Goal: Information Seeking & Learning: Compare options

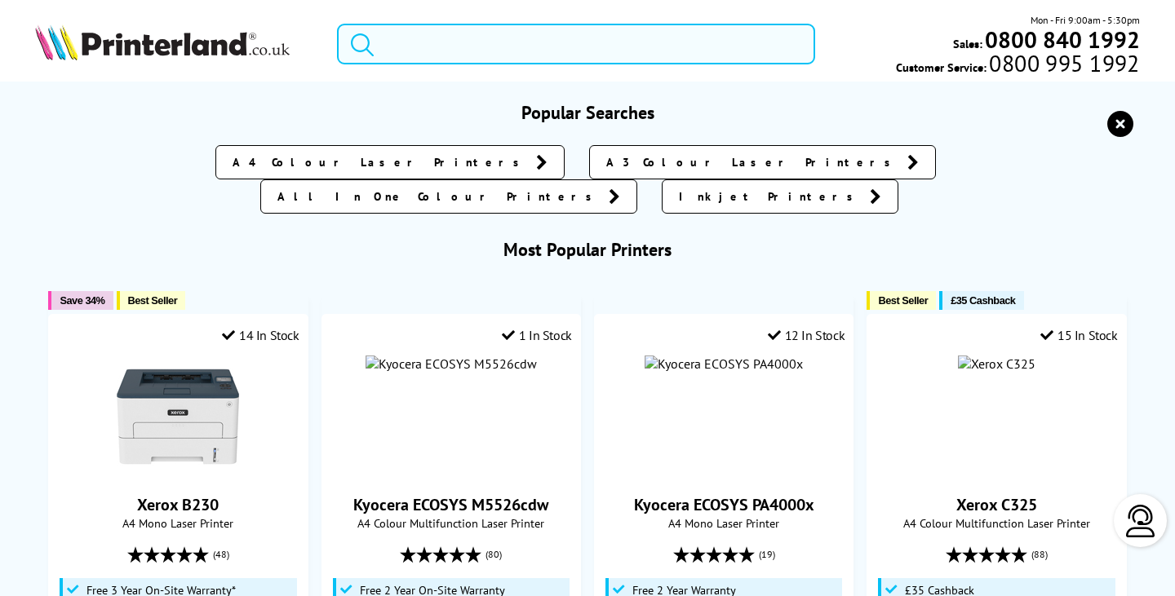
click at [445, 44] on input "search" at bounding box center [575, 44] width 477 height 41
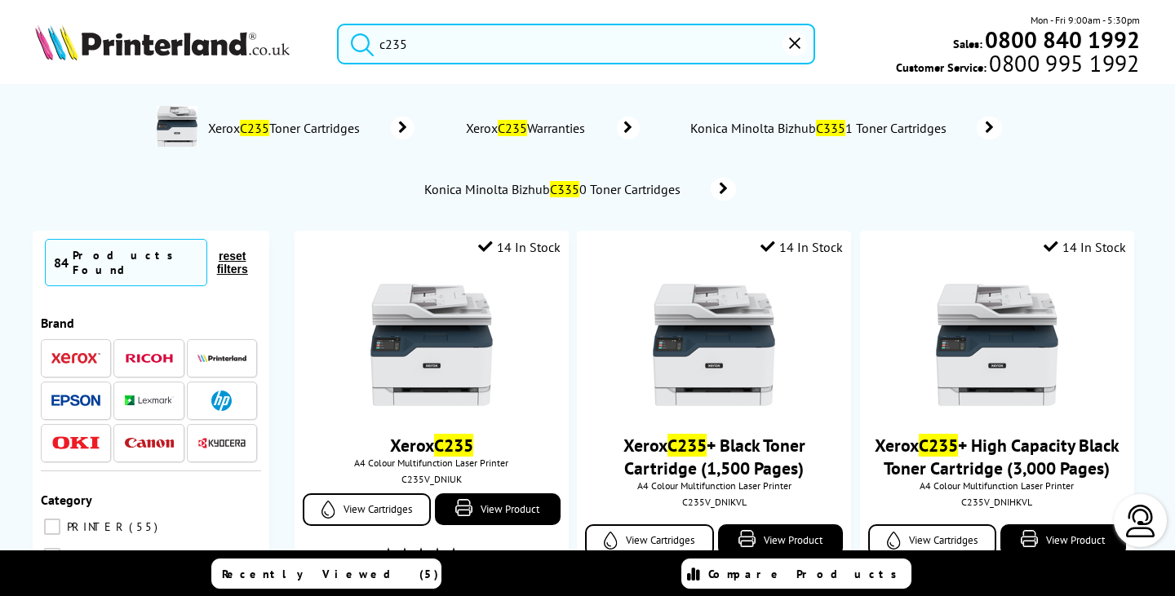
drag, startPoint x: 389, startPoint y: 42, endPoint x: 157, endPoint y: 41, distance: 231.7
click at [157, 41] on div "c235 Mon - Fri 9:00am - 5:30pm Sales: 0800 840 1992 Customer Service: 0800 995 …" at bounding box center [587, 48] width 1175 height 72
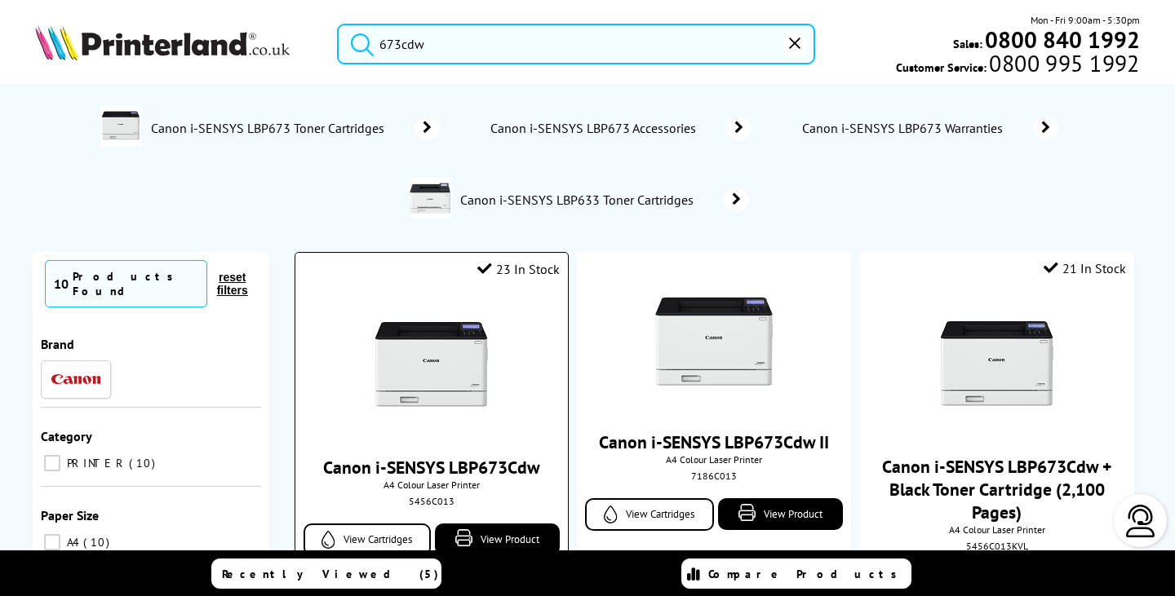
type input "673cdw"
click at [456, 352] on img at bounding box center [431, 367] width 122 height 122
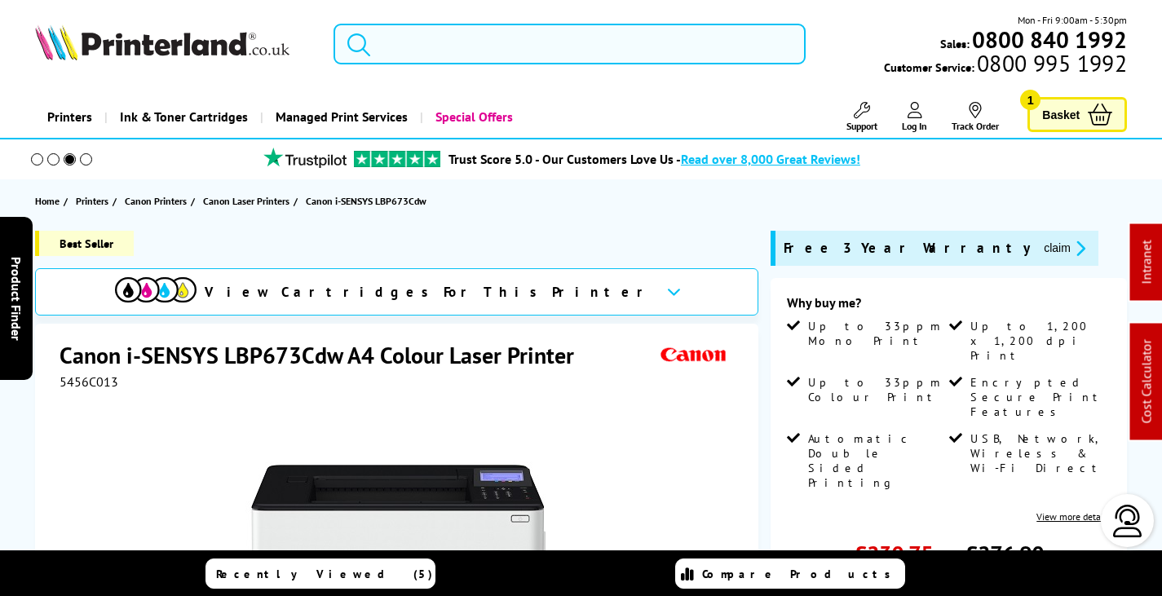
click at [476, 40] on input "search" at bounding box center [570, 44] width 472 height 41
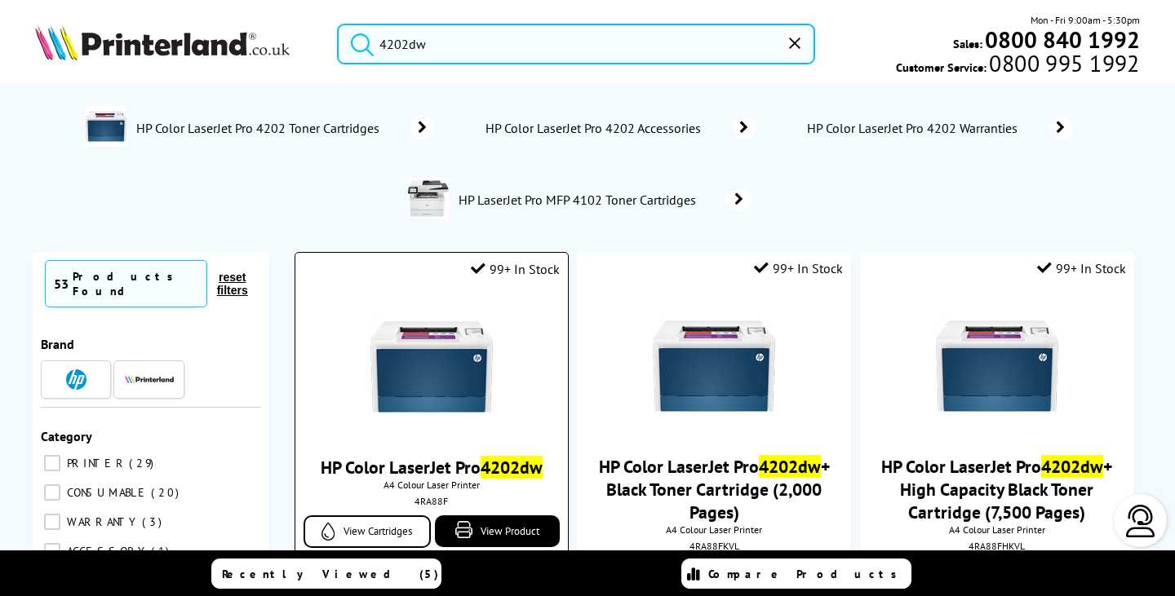
type input "4202dw"
click at [487, 351] on img at bounding box center [431, 367] width 122 height 122
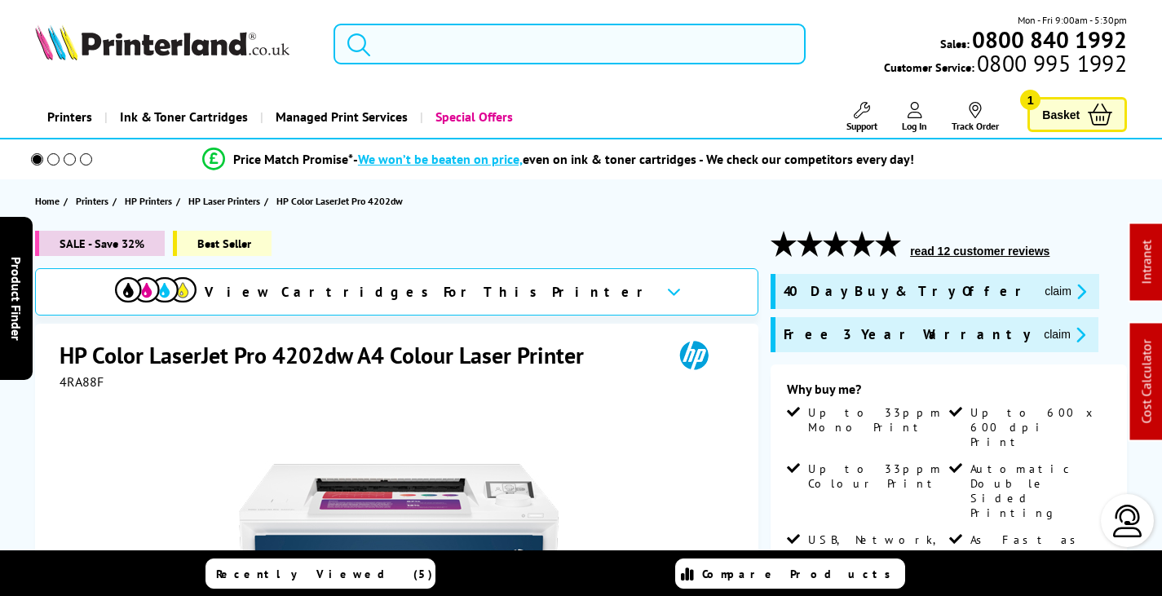
click at [396, 33] on input "search" at bounding box center [570, 44] width 472 height 41
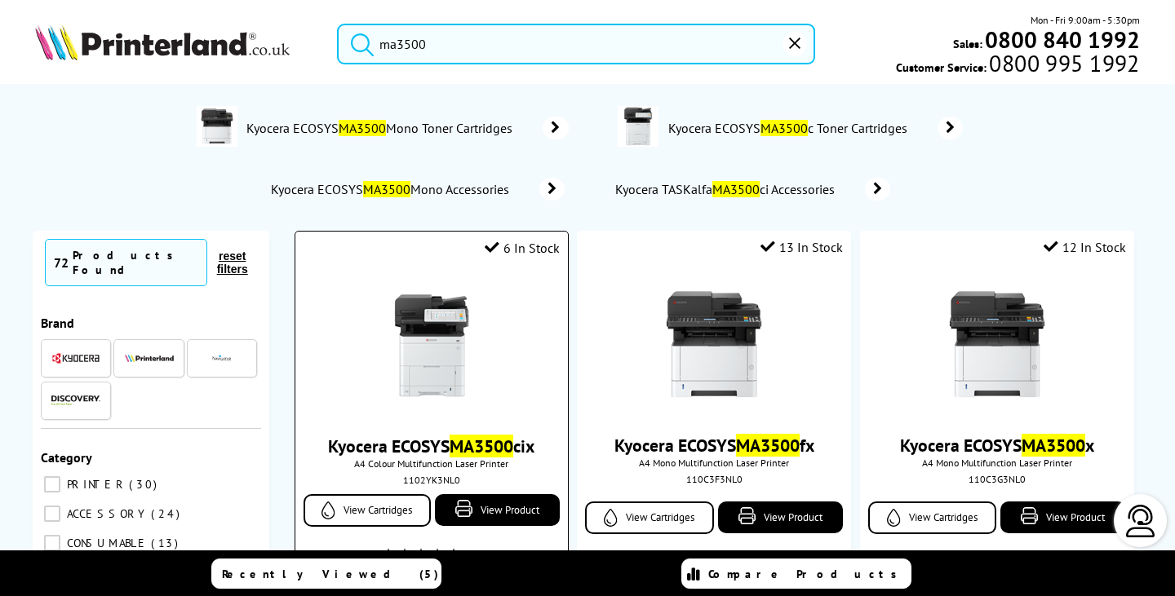
type input "ma3500"
click at [439, 319] on img at bounding box center [431, 346] width 122 height 122
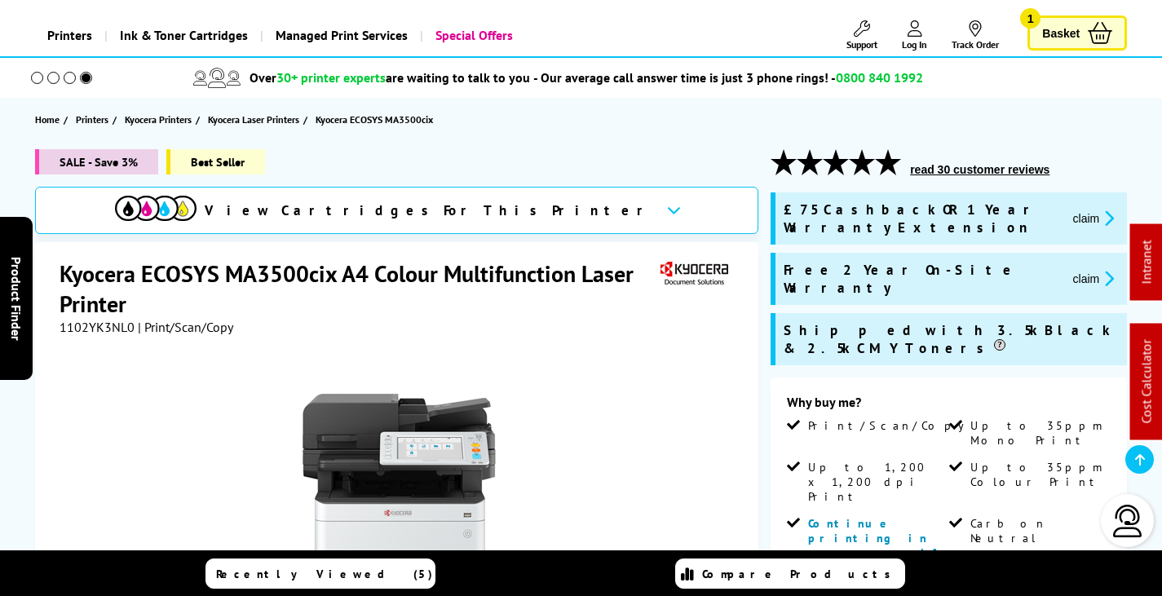
scroll to position [571, 0]
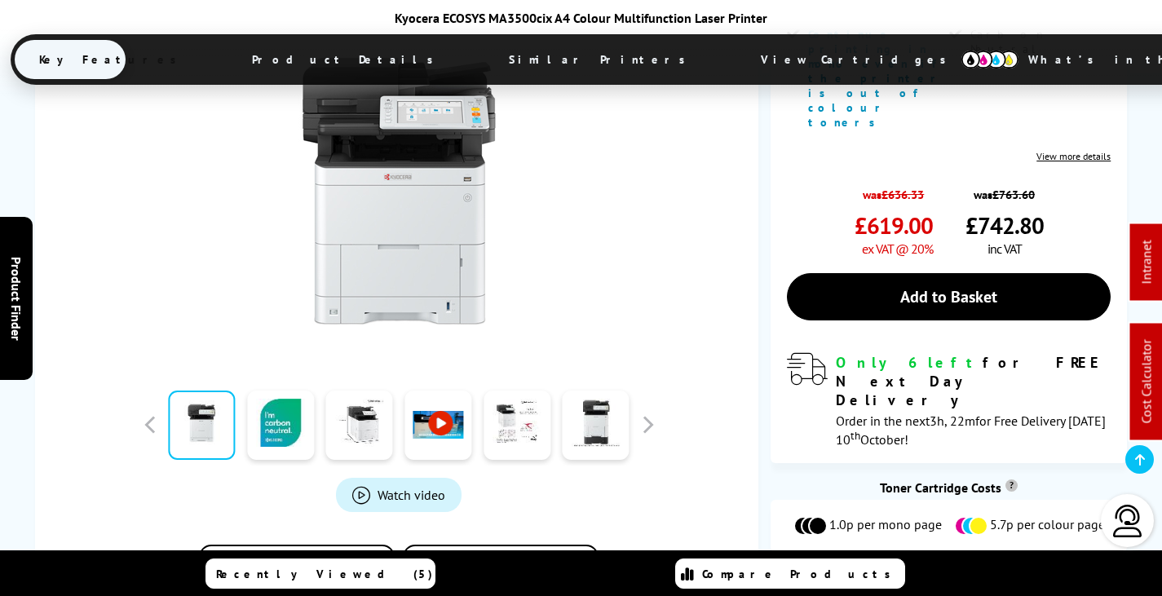
click at [737, 49] on span "View Cartridges" at bounding box center [862, 59] width 250 height 42
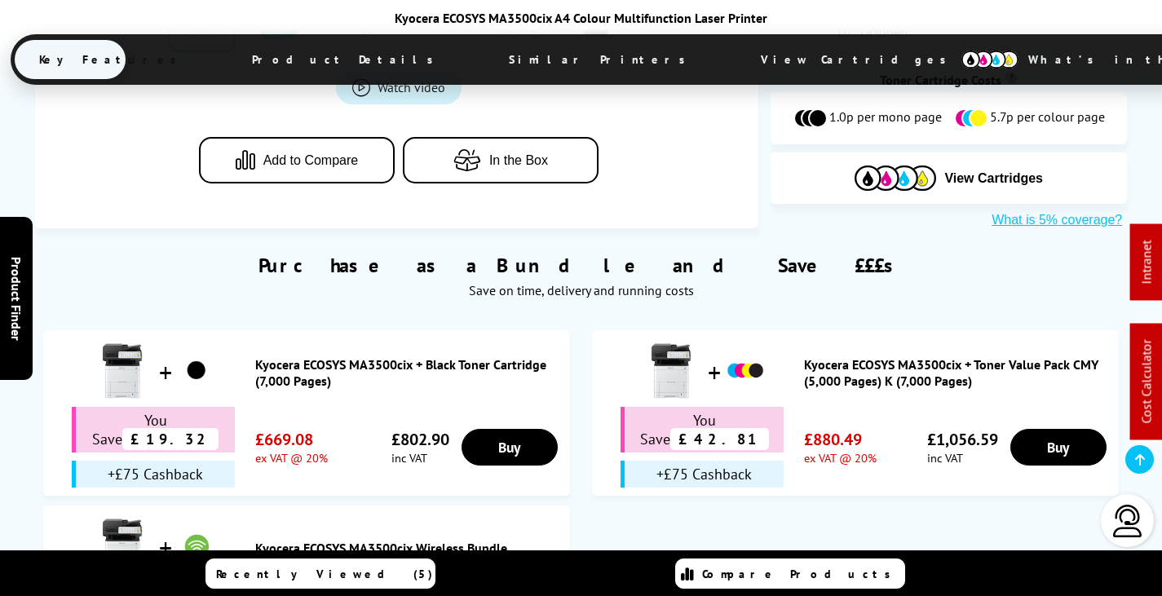
scroll to position [0, 0]
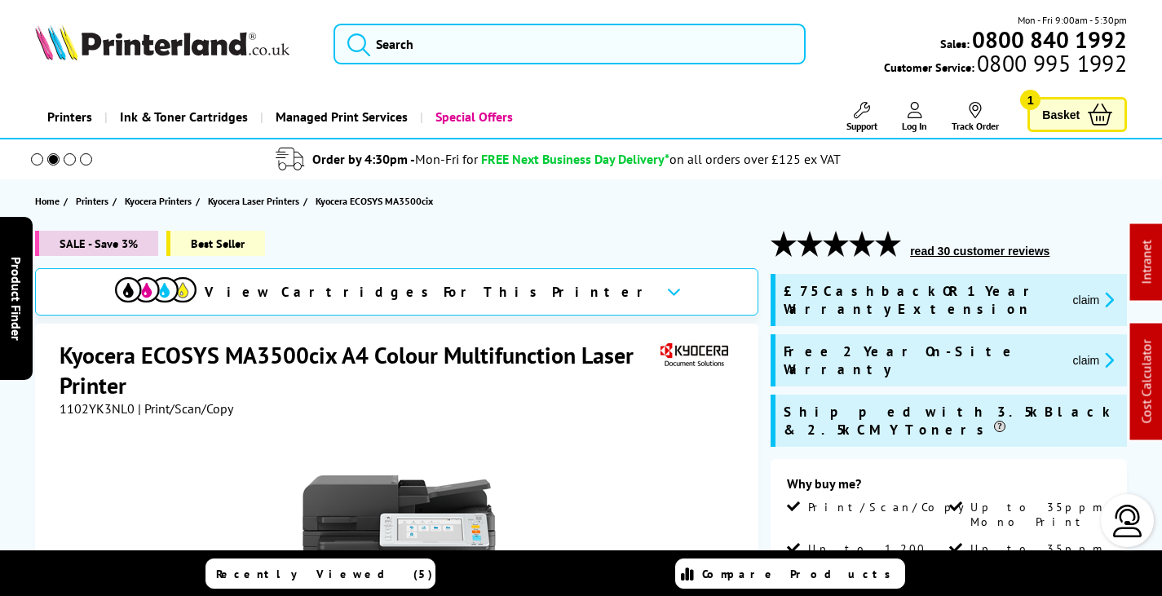
click at [99, 405] on span "1102YK3NL0" at bounding box center [97, 409] width 75 height 16
drag, startPoint x: 99, startPoint y: 406, endPoint x: 86, endPoint y: 429, distance: 26.3
click at [76, 435] on div at bounding box center [399, 601] width 679 height 369
click at [95, 405] on span "1102YK3NL0" at bounding box center [97, 409] width 75 height 16
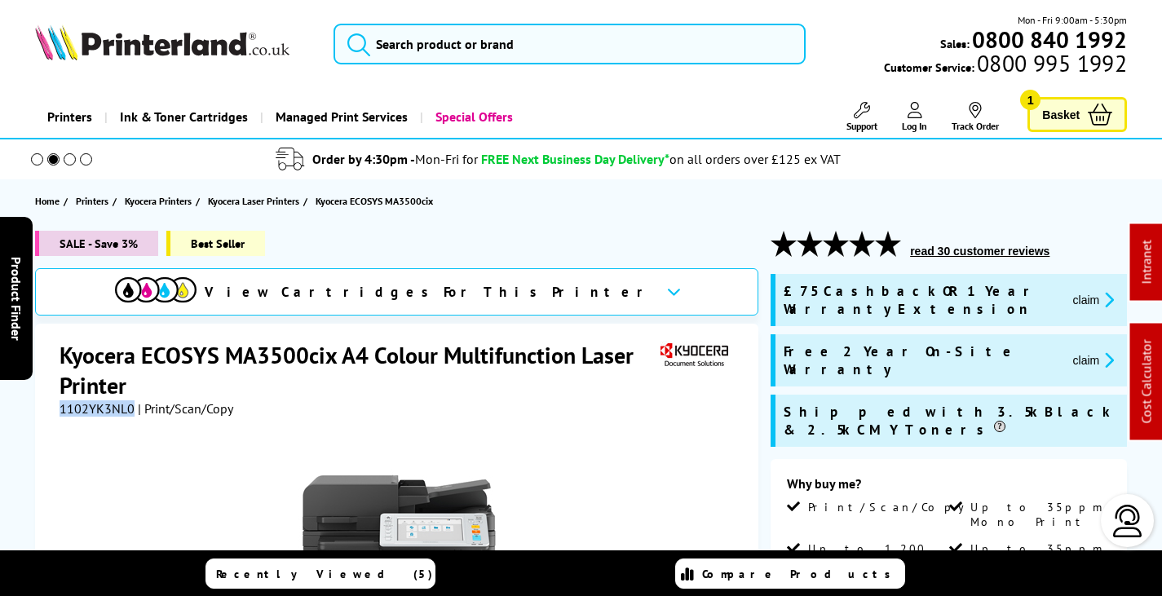
click at [95, 405] on span "1102YK3NL0" at bounding box center [97, 409] width 75 height 16
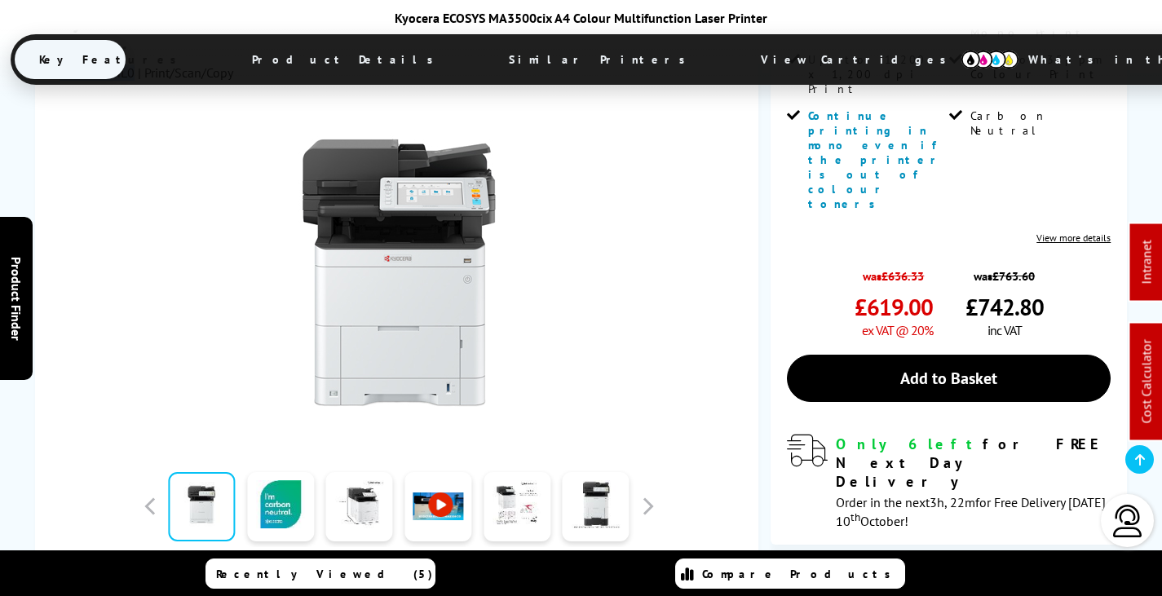
scroll to position [1060, 0]
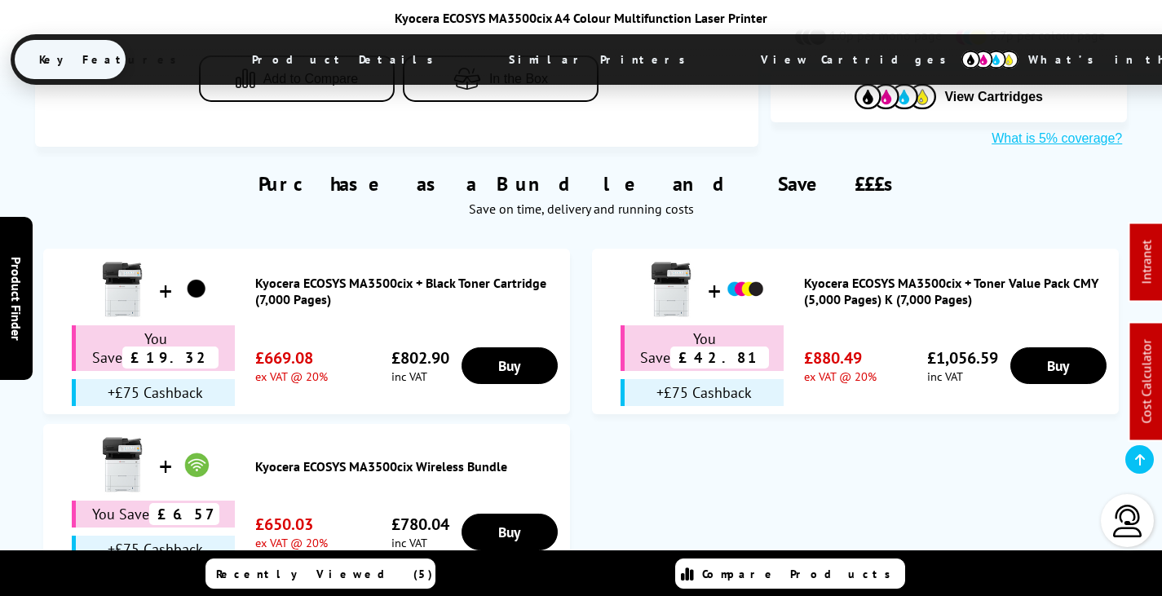
click at [904, 275] on link "Kyocera ECOSYS MA3500cix + Toner Value Pack CMY (5,000 Pages) K (7,000 Pages)" at bounding box center [957, 291] width 307 height 33
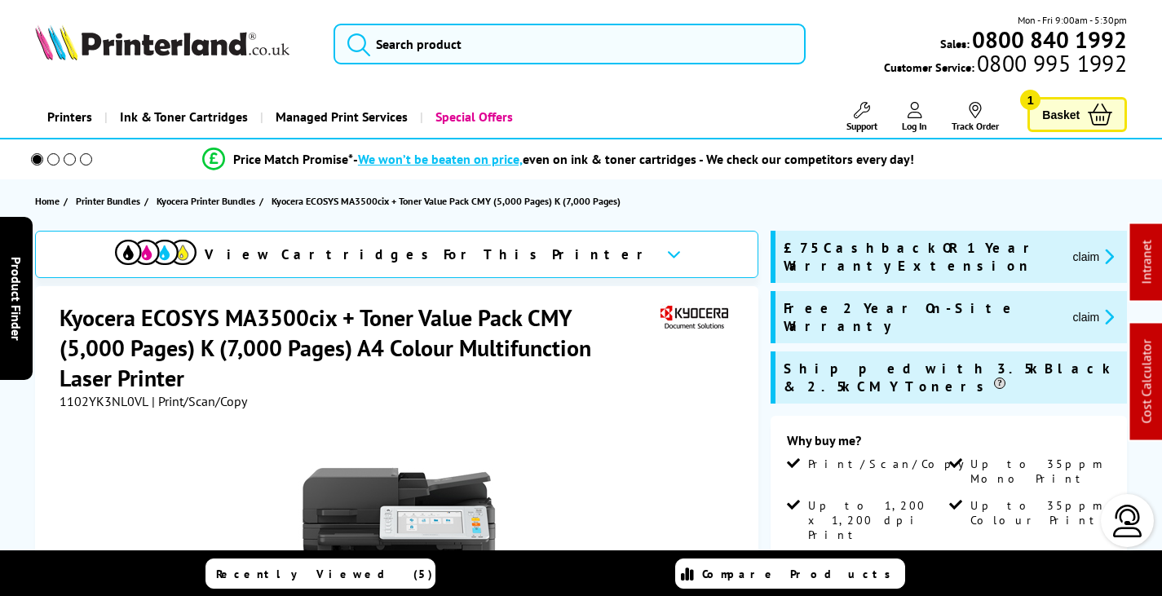
click at [105, 401] on span "1102YK3NL0VL" at bounding box center [104, 401] width 89 height 16
copy span "1102YK3NL0VL"
click at [454, 58] on input "search" at bounding box center [570, 44] width 472 height 41
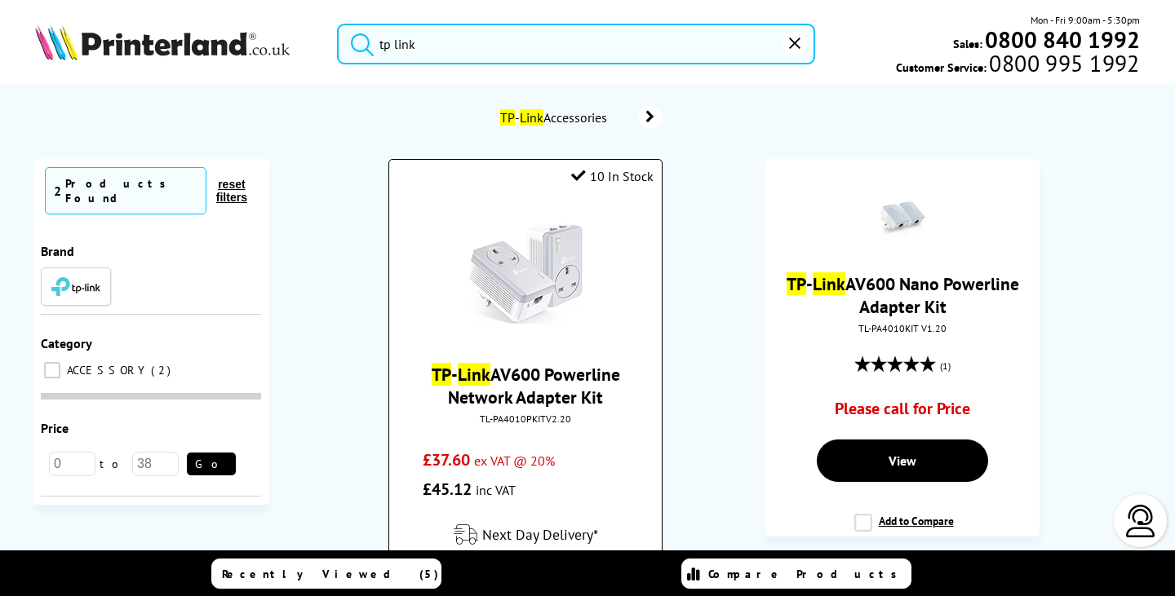
type input "tp link"
click at [578, 389] on link "TP - Link AV600 Powerline Network Adapter Kit" at bounding box center [526, 386] width 188 height 46
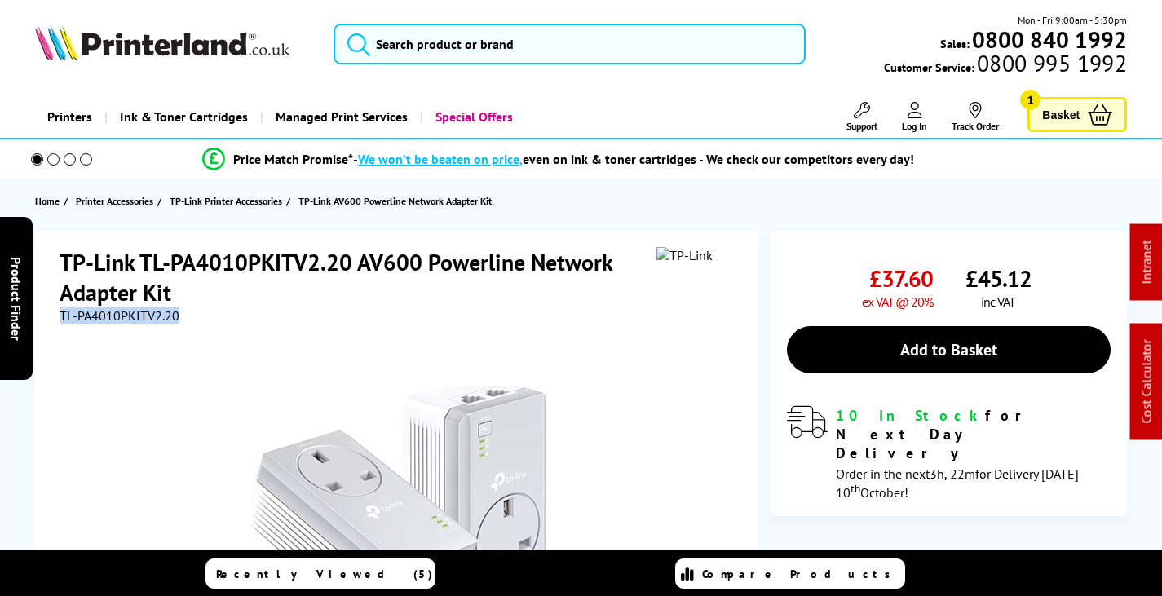
drag, startPoint x: 157, startPoint y: 316, endPoint x: 60, endPoint y: 317, distance: 97.1
click at [60, 317] on div "TL-PA4010PKITV2.20" at bounding box center [399, 316] width 679 height 16
copy span "TL-PA4010PKITV2.20"
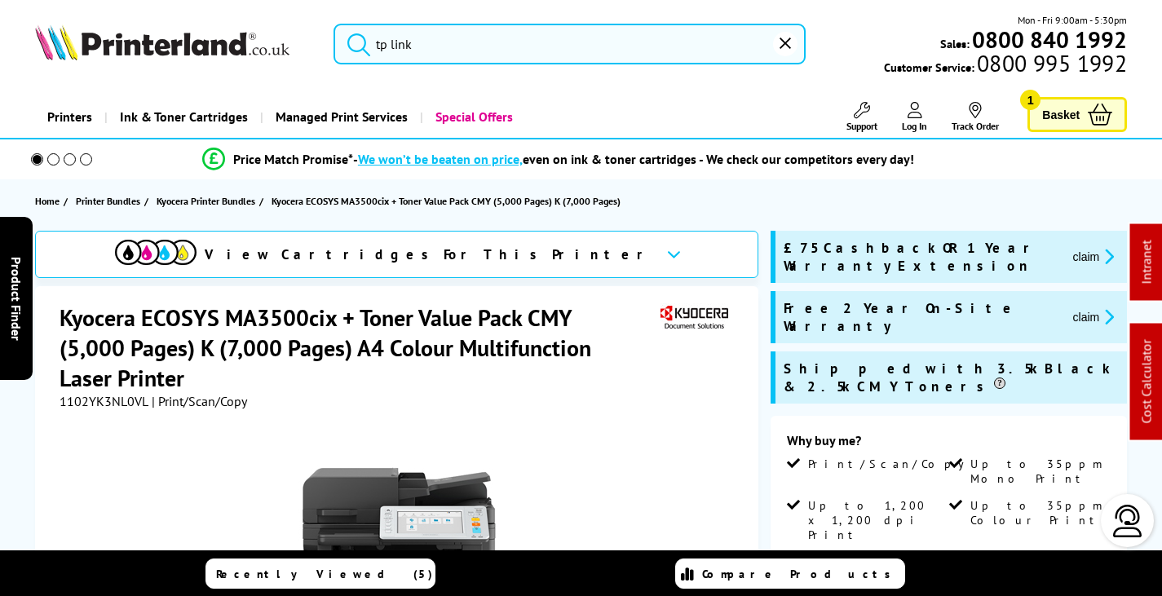
drag, startPoint x: 982, startPoint y: 290, endPoint x: 972, endPoint y: 292, distance: 9.9
click at [1069, 308] on button "claim" at bounding box center [1094, 317] width 51 height 19
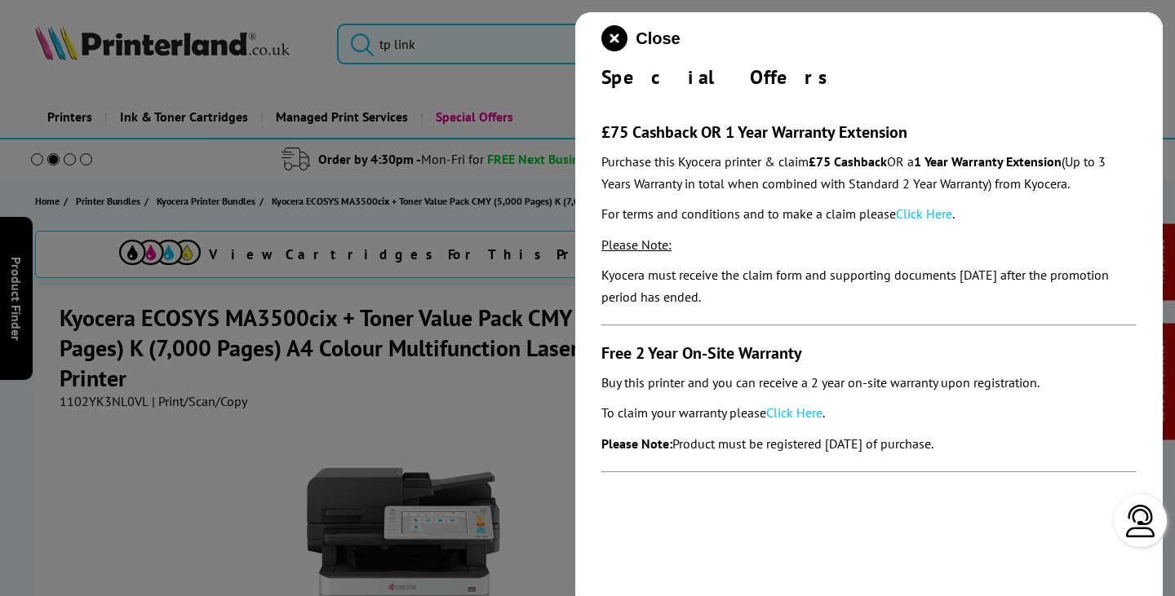
click at [803, 415] on link "Click Here" at bounding box center [794, 413] width 56 height 16
click at [924, 211] on link "Click Here" at bounding box center [924, 214] width 56 height 16
click at [607, 29] on icon "close modal" at bounding box center [614, 38] width 26 height 26
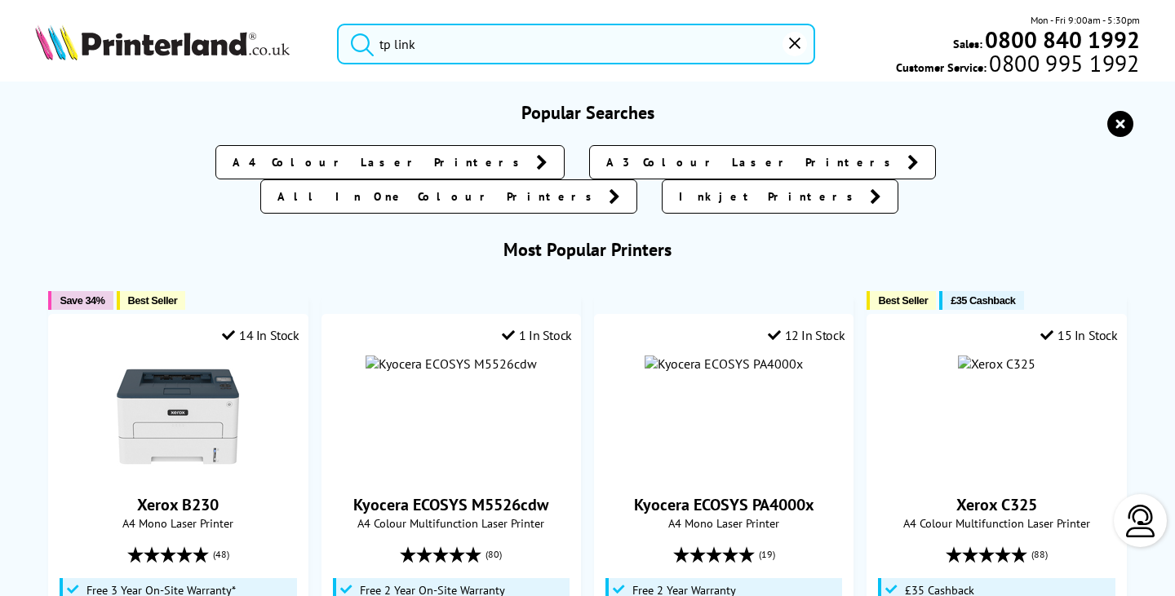
drag, startPoint x: 471, startPoint y: 45, endPoint x: 233, endPoint y: 55, distance: 238.4
click at [157, 21] on div "tp link Mon - Fri 9:00am - 5:30pm Sales: 0800 840 1992 Customer Service: 0800 9…" at bounding box center [587, 48] width 1175 height 72
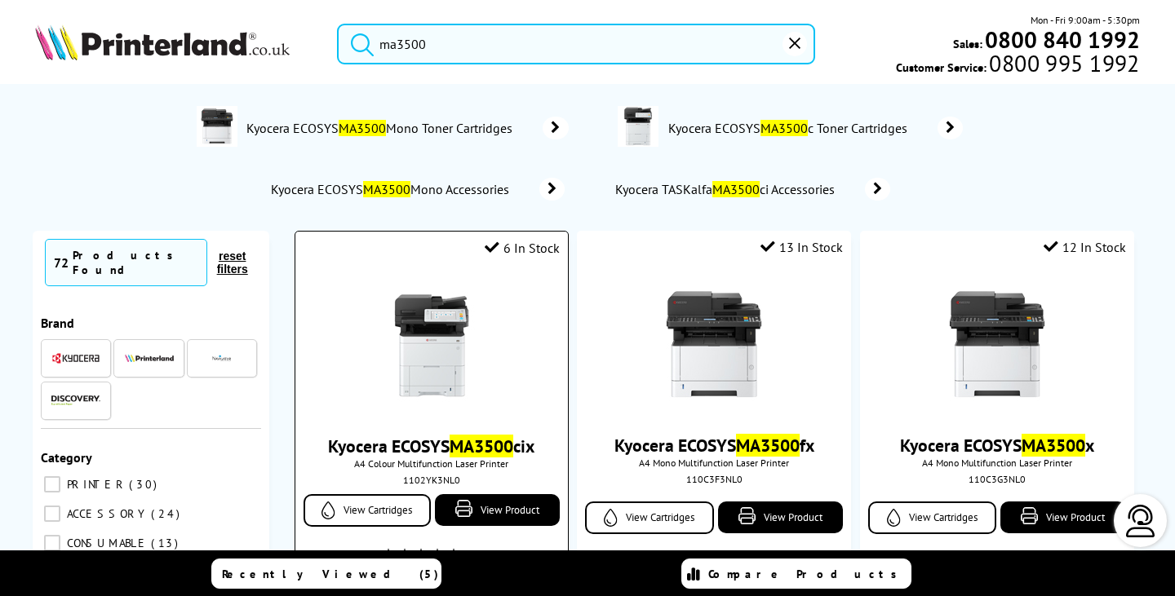
type input "ma3500"
click at [429, 336] on img at bounding box center [431, 346] width 122 height 122
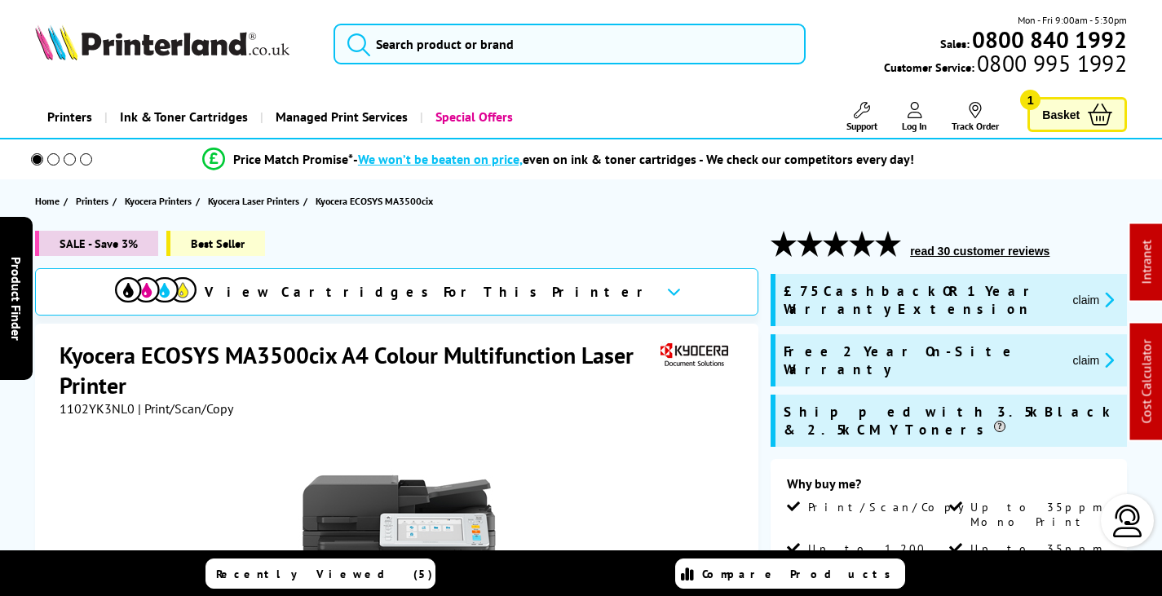
click at [105, 408] on span "1102YK3NL0" at bounding box center [97, 409] width 75 height 16
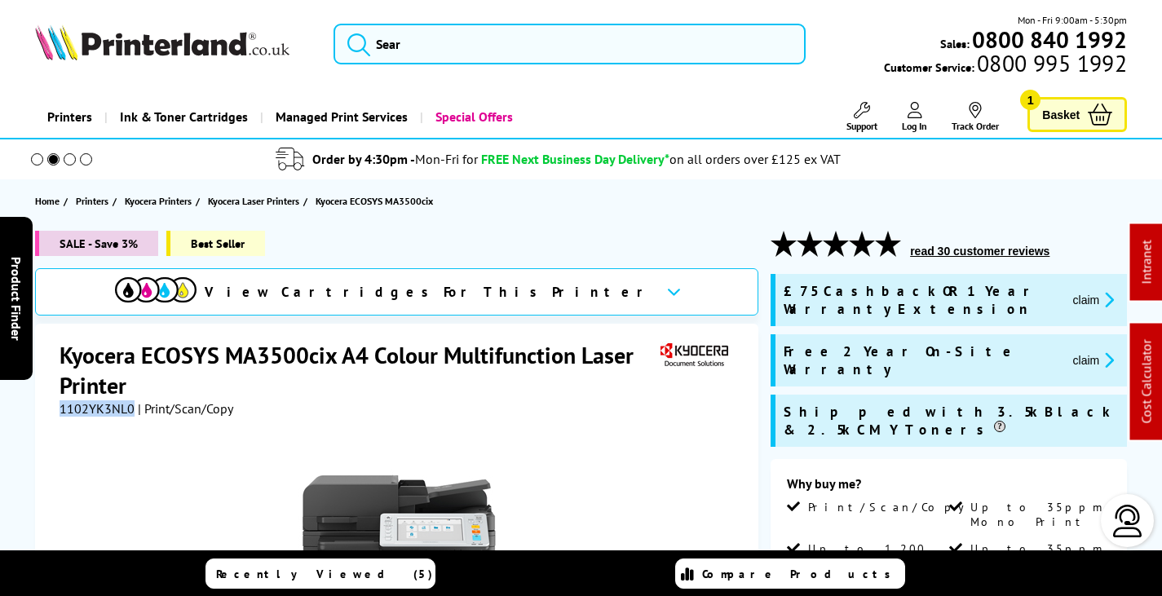
copy span "1102YK3NL0"
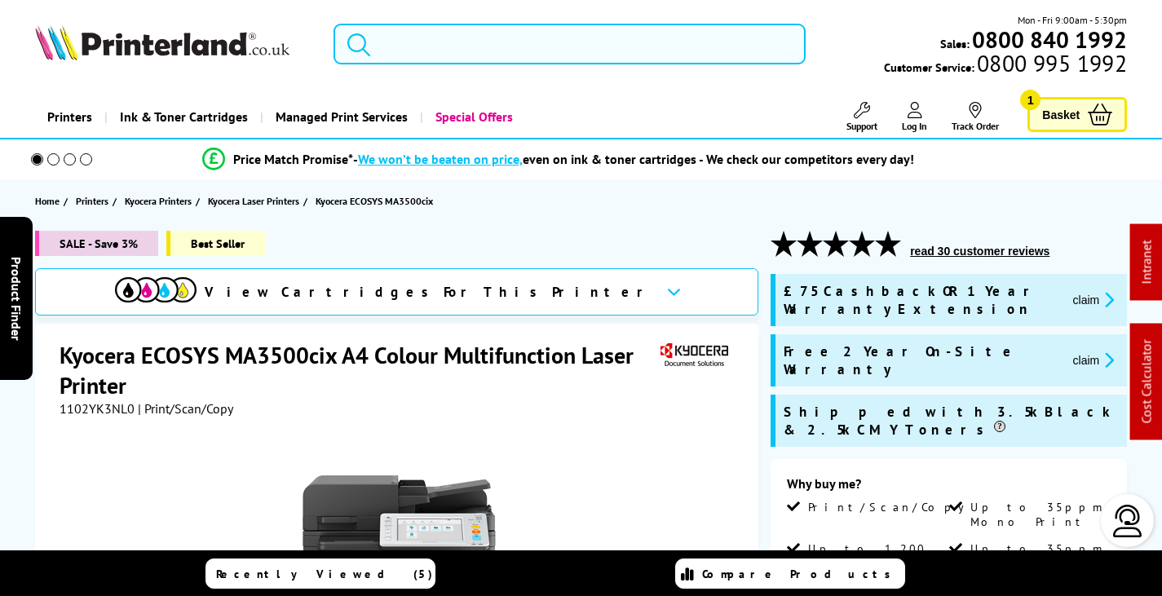
click at [467, 35] on input "search" at bounding box center [570, 44] width 472 height 41
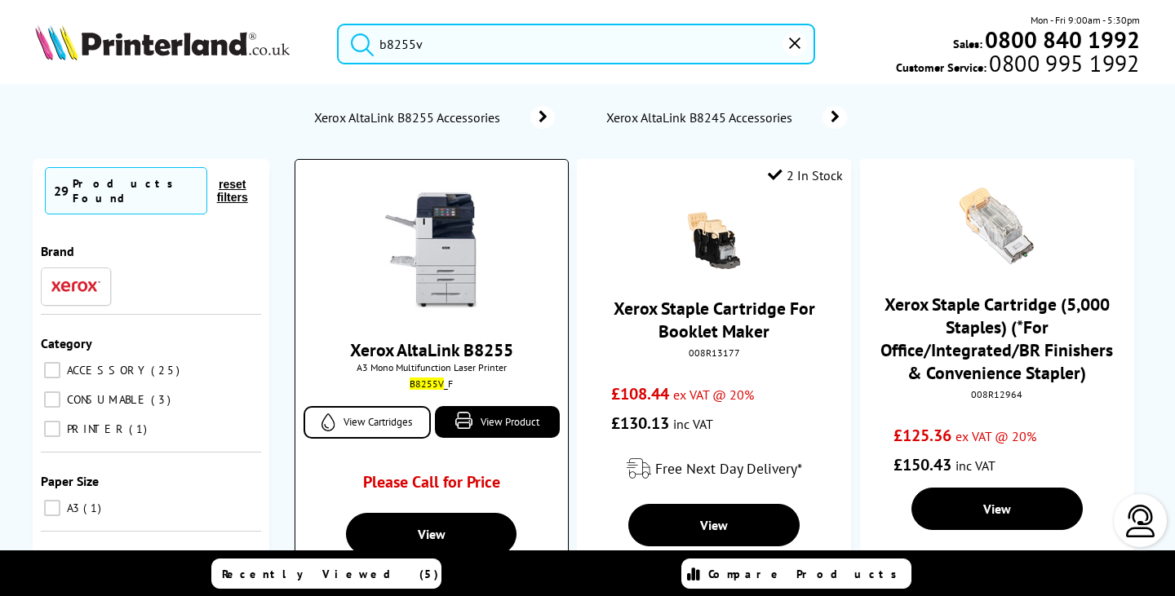
scroll to position [82, 0]
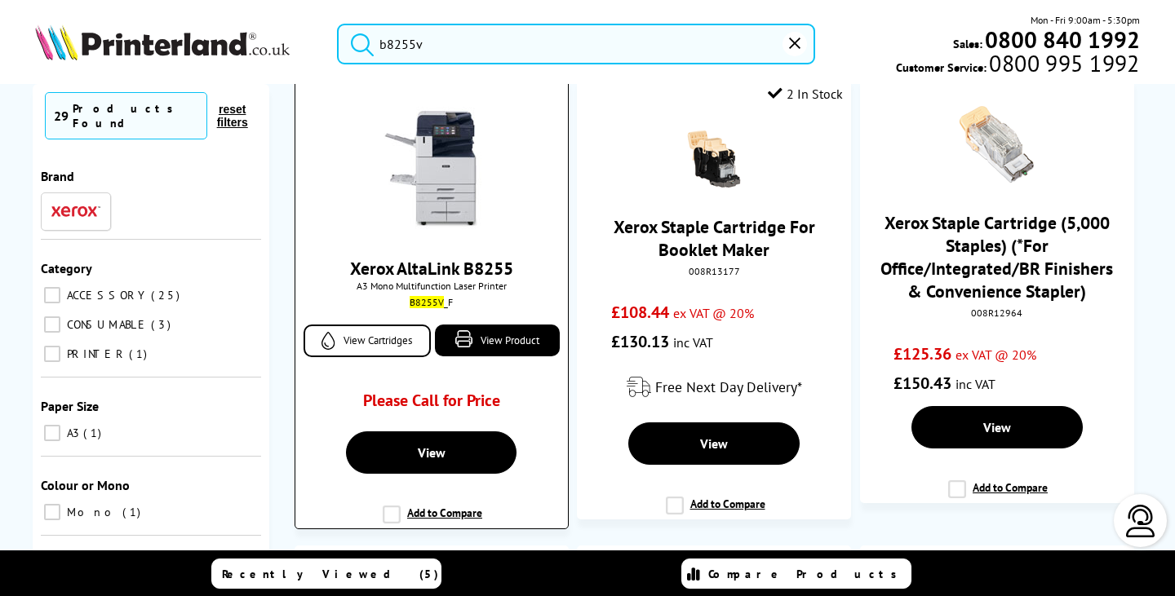
type input "b8255v"
click at [434, 138] on img at bounding box center [431, 168] width 122 height 122
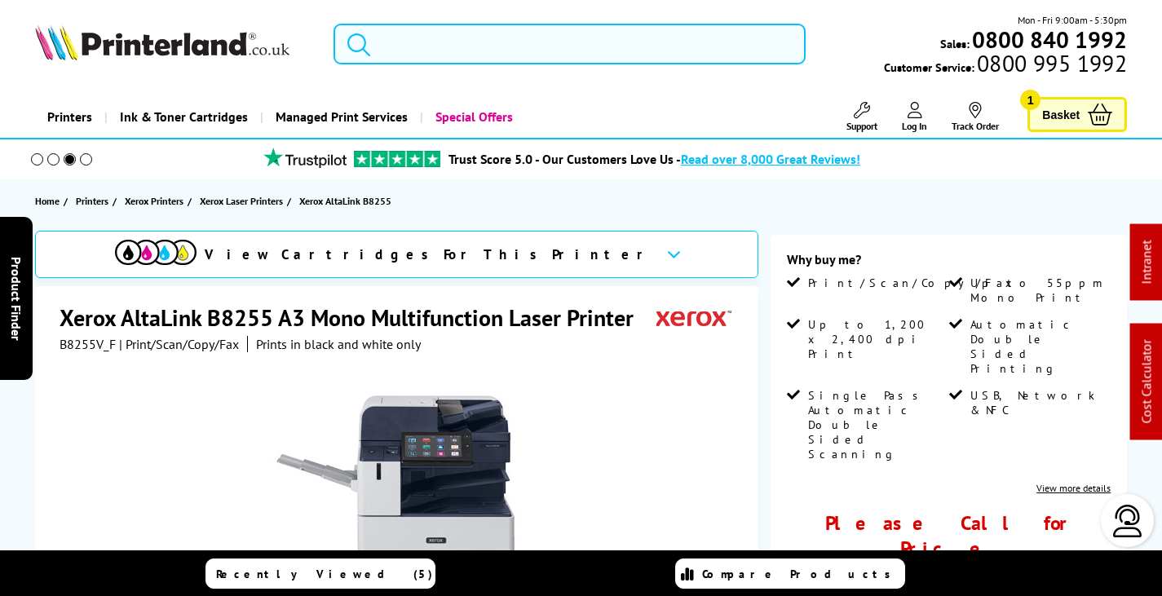
click at [396, 42] on input "search" at bounding box center [570, 44] width 472 height 41
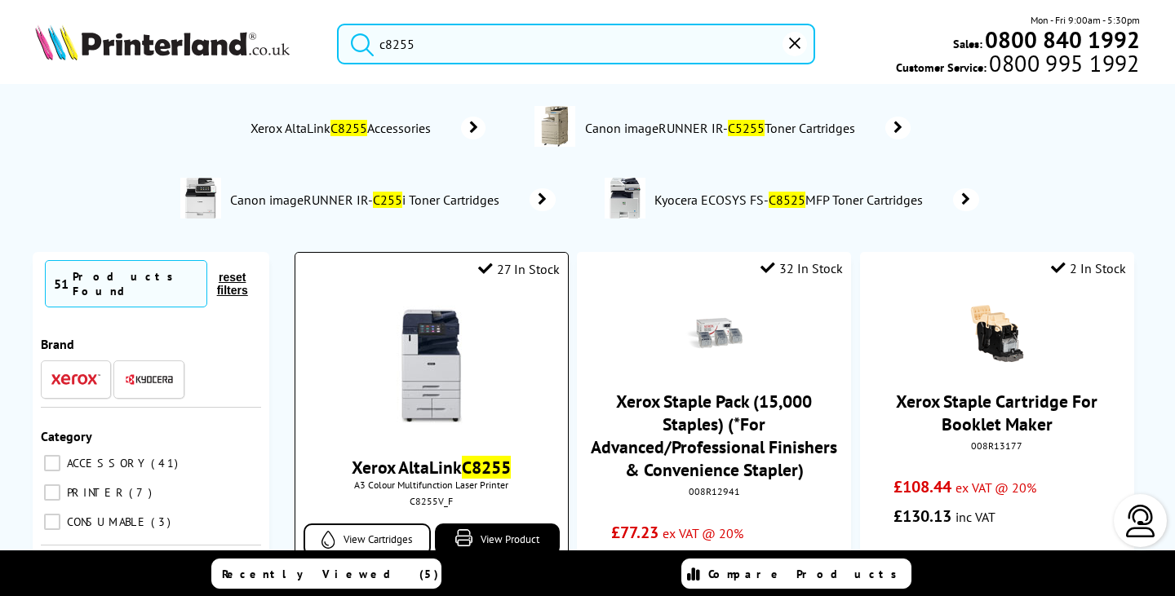
type input "c8255"
click at [430, 348] on img at bounding box center [431, 367] width 122 height 122
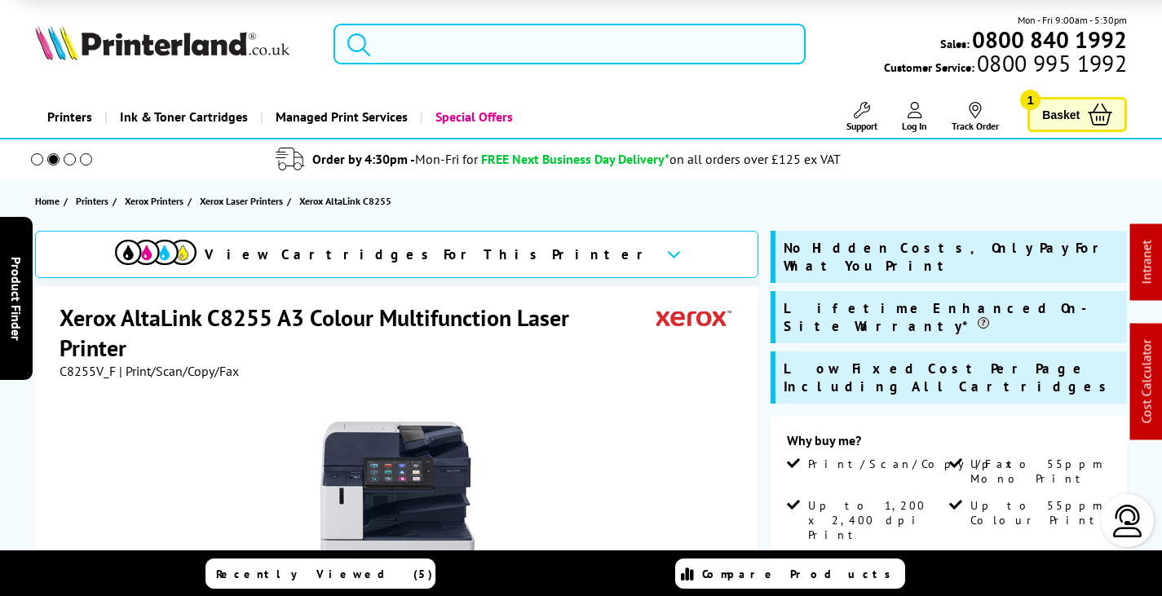
click at [489, 38] on input "search" at bounding box center [570, 44] width 472 height 41
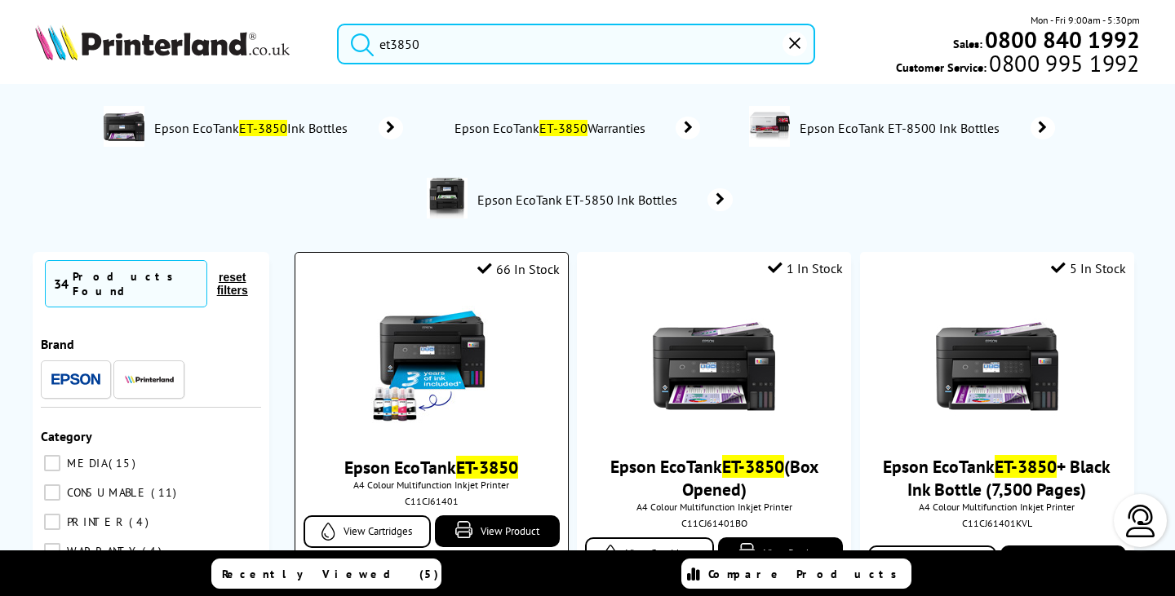
type input "et3850"
click at [454, 349] on img at bounding box center [431, 367] width 122 height 122
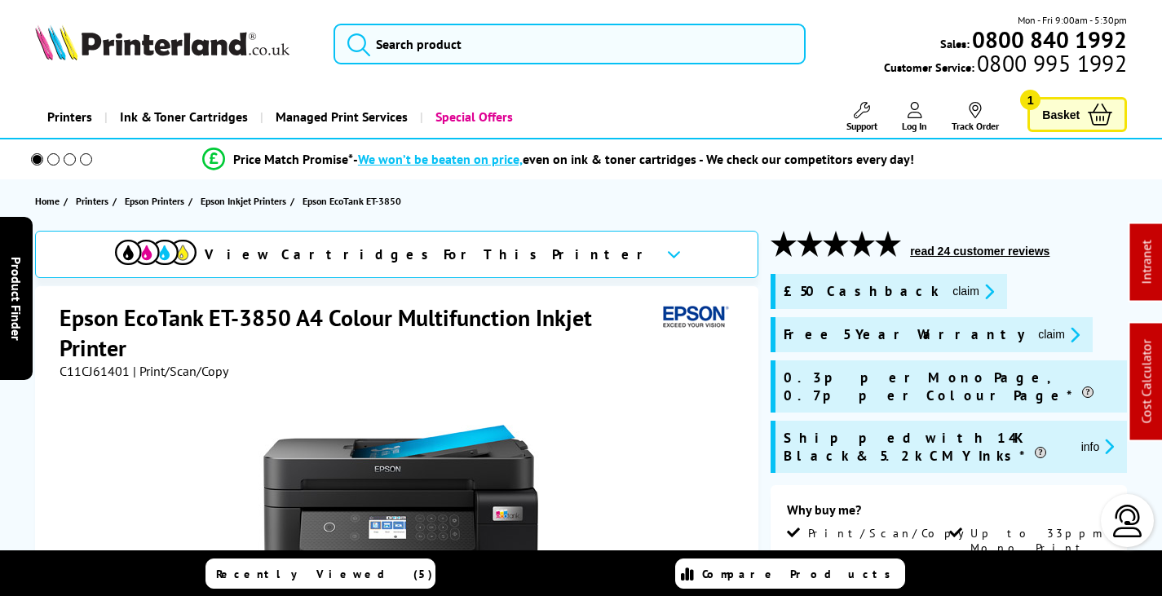
click at [948, 291] on button "claim" at bounding box center [973, 291] width 51 height 19
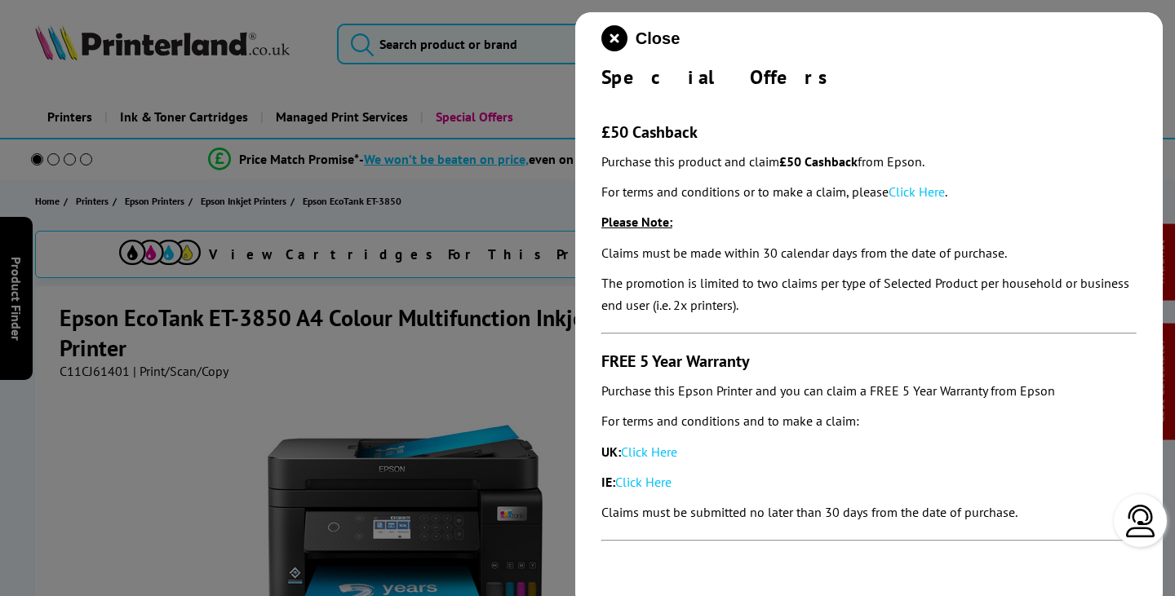
click at [923, 192] on link "Click Here" at bounding box center [916, 192] width 56 height 16
click at [655, 451] on link "Click Here" at bounding box center [649, 452] width 56 height 16
drag, startPoint x: 611, startPoint y: 35, endPoint x: 502, endPoint y: 57, distance: 110.7
click at [612, 34] on icon "close modal" at bounding box center [614, 38] width 26 height 26
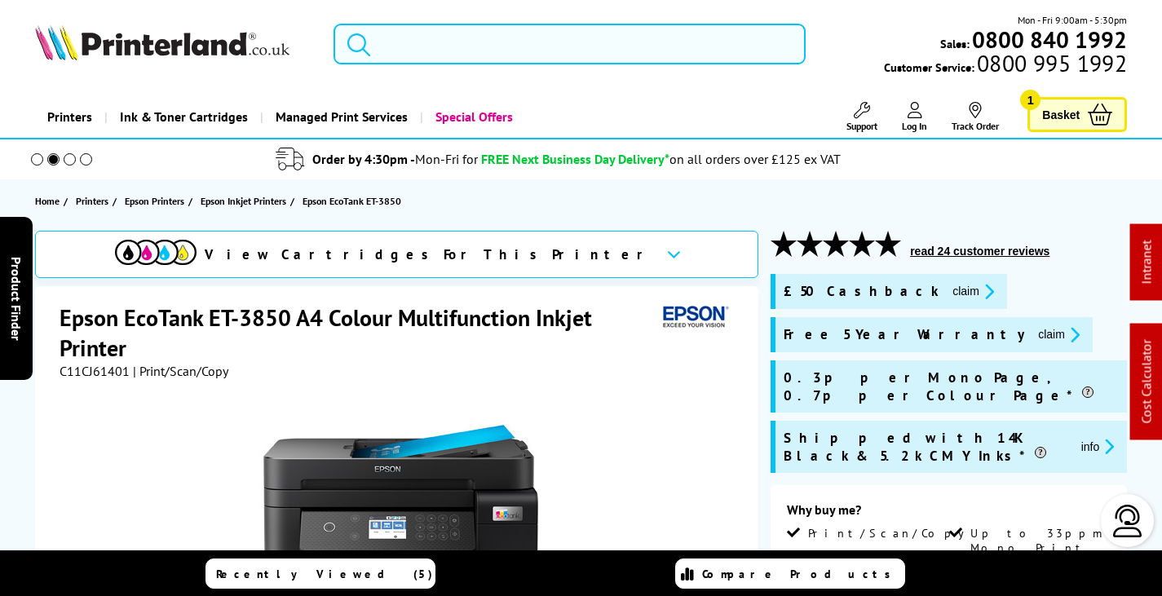
click at [535, 39] on input "search" at bounding box center [570, 44] width 472 height 41
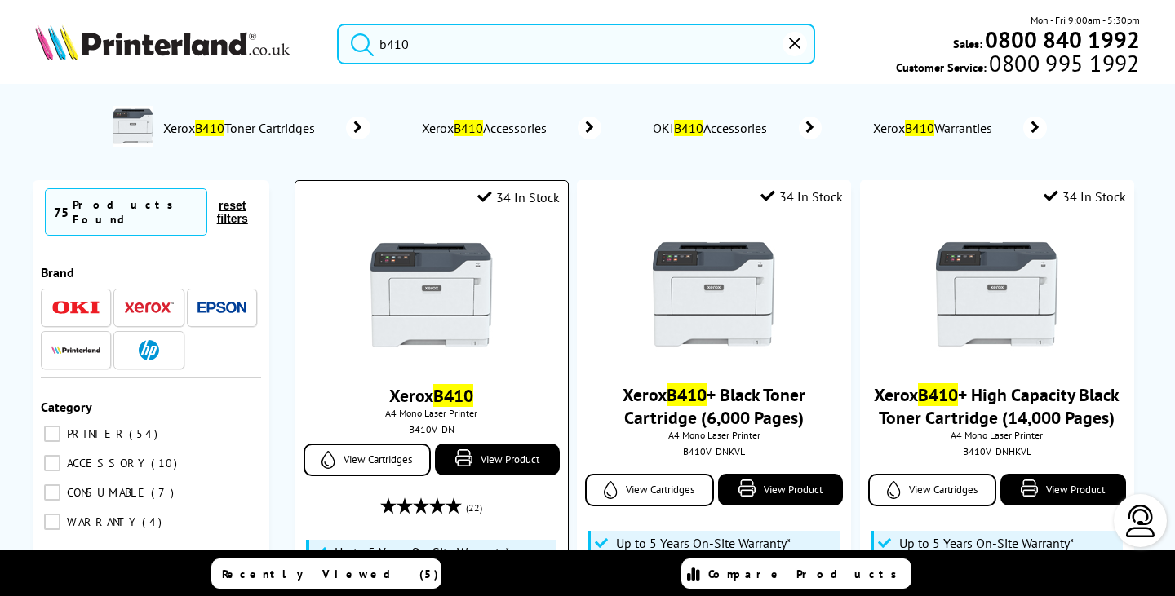
type input "b410"
click at [427, 299] on img at bounding box center [431, 295] width 122 height 122
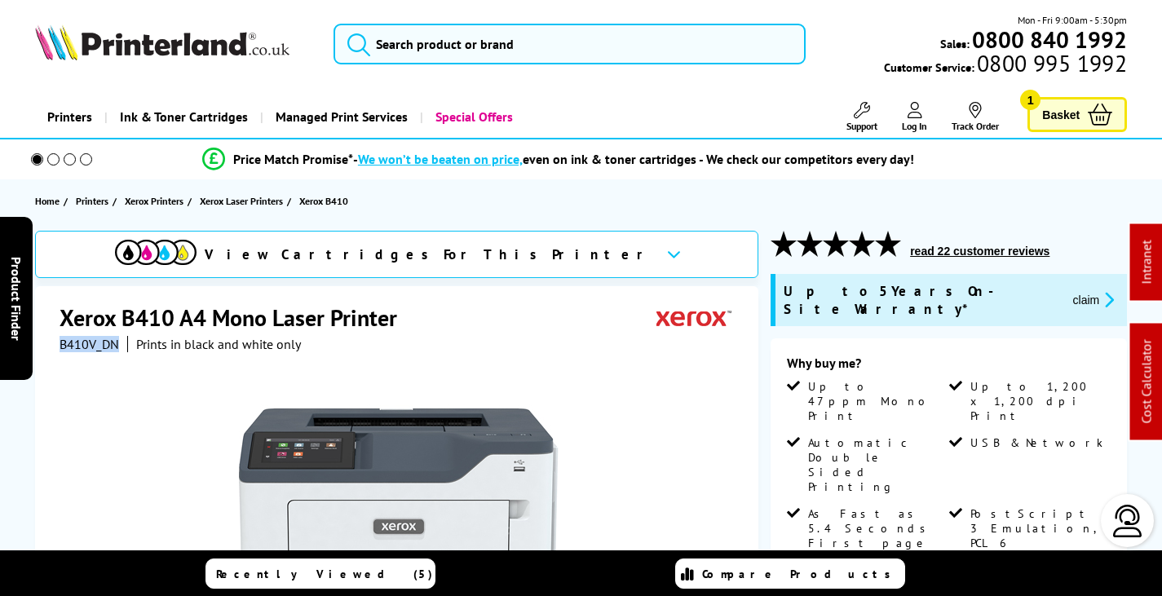
drag, startPoint x: 115, startPoint y: 344, endPoint x: 89, endPoint y: 344, distance: 26.1
click at [60, 349] on span "B410V_DN" at bounding box center [90, 344] width 60 height 16
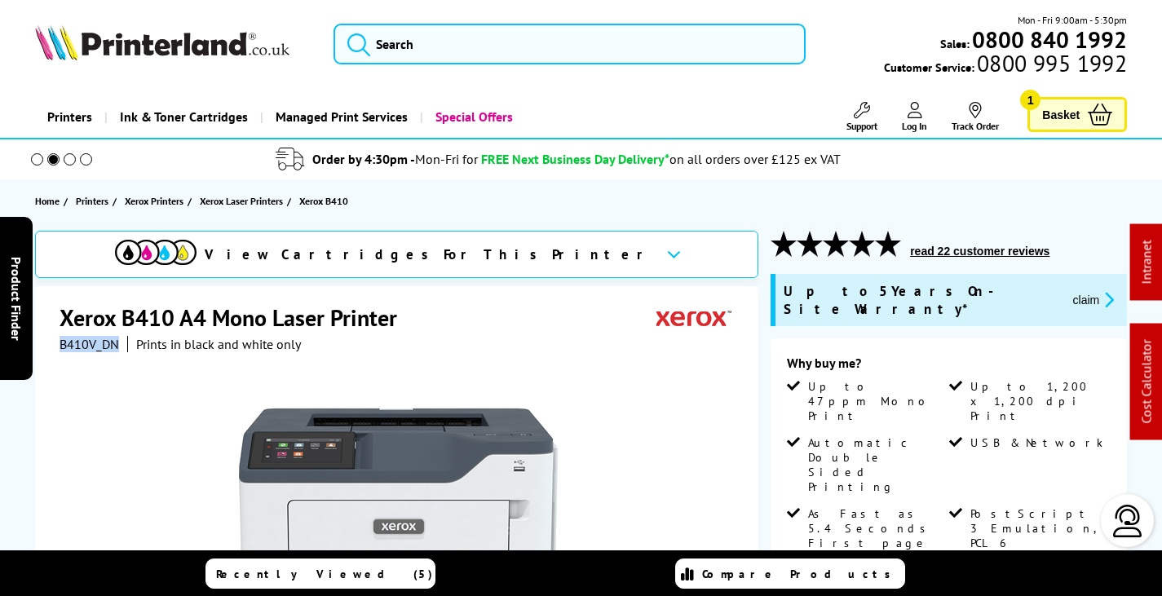
copy span "B410V_DN"
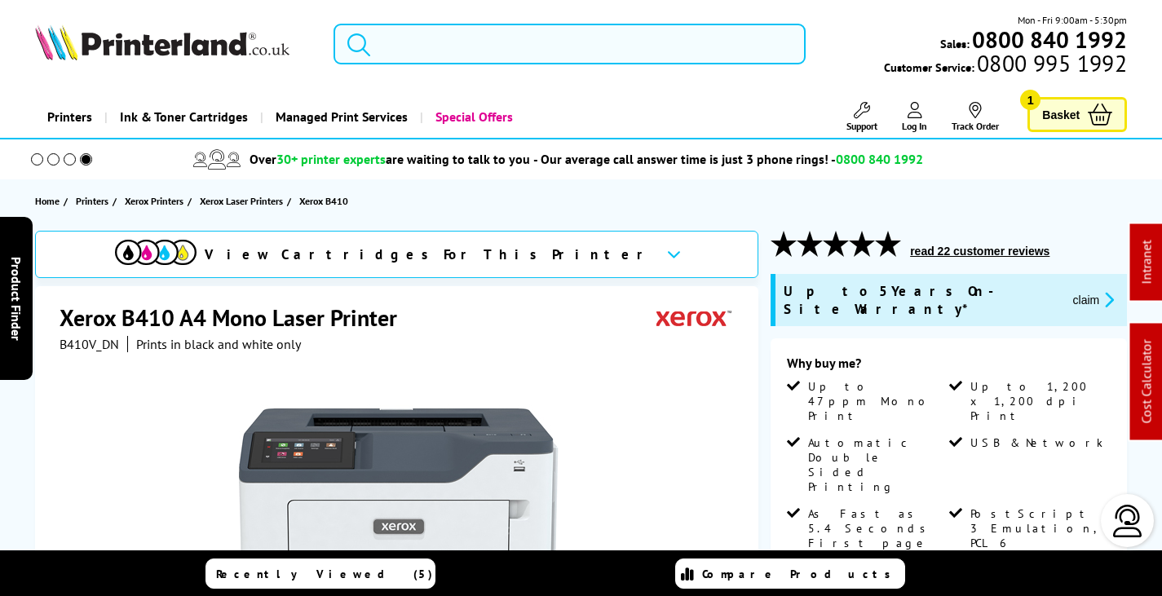
drag, startPoint x: 474, startPoint y: 37, endPoint x: 475, endPoint y: 45, distance: 8.2
click at [474, 37] on input "search" at bounding box center [570, 44] width 472 height 41
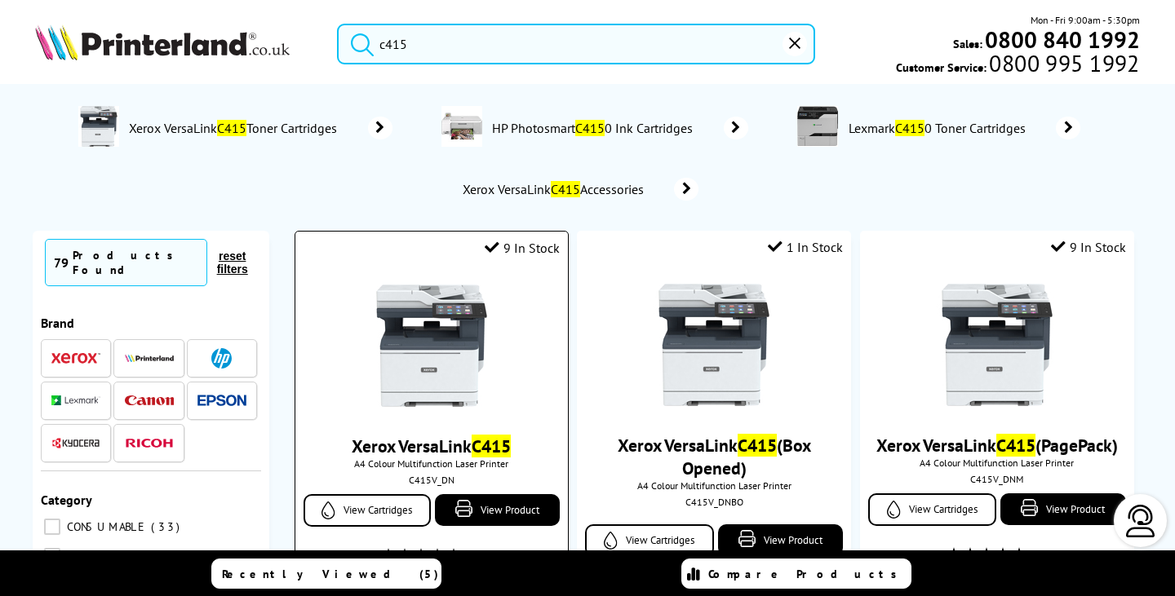
type input "c415"
click at [451, 356] on img at bounding box center [431, 346] width 122 height 122
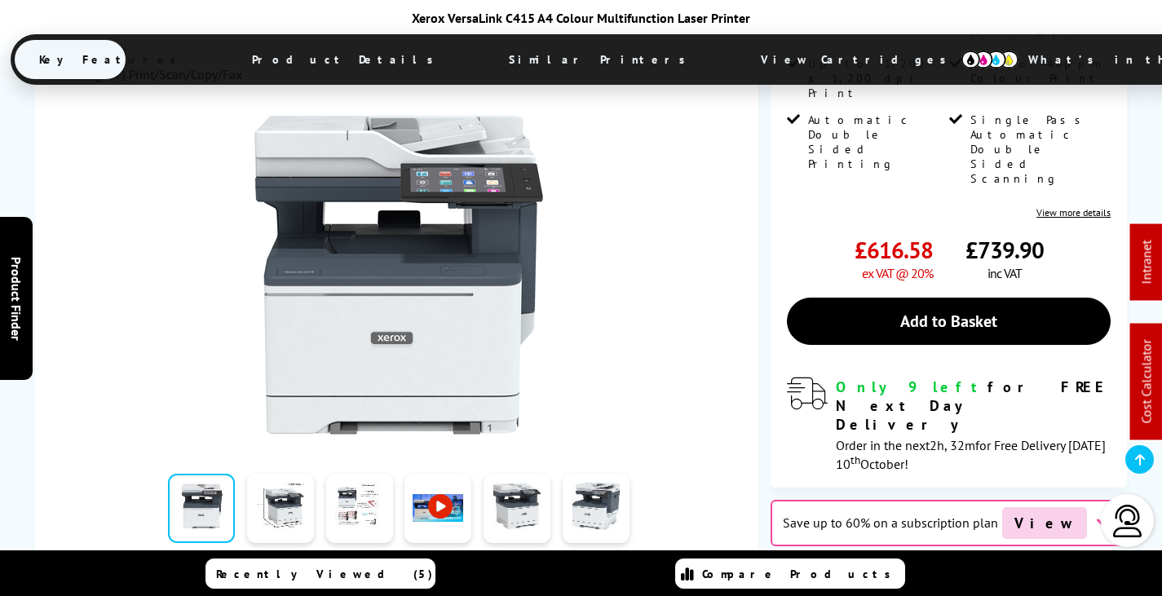
scroll to position [653, 0]
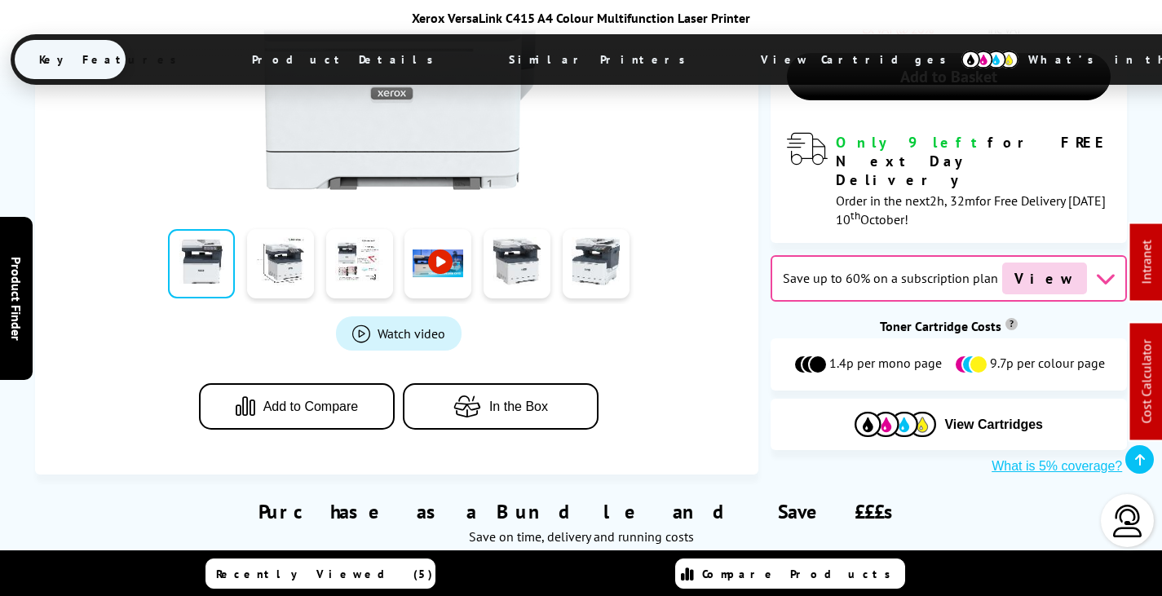
click at [737, 72] on span "View Cartridges" at bounding box center [862, 59] width 250 height 42
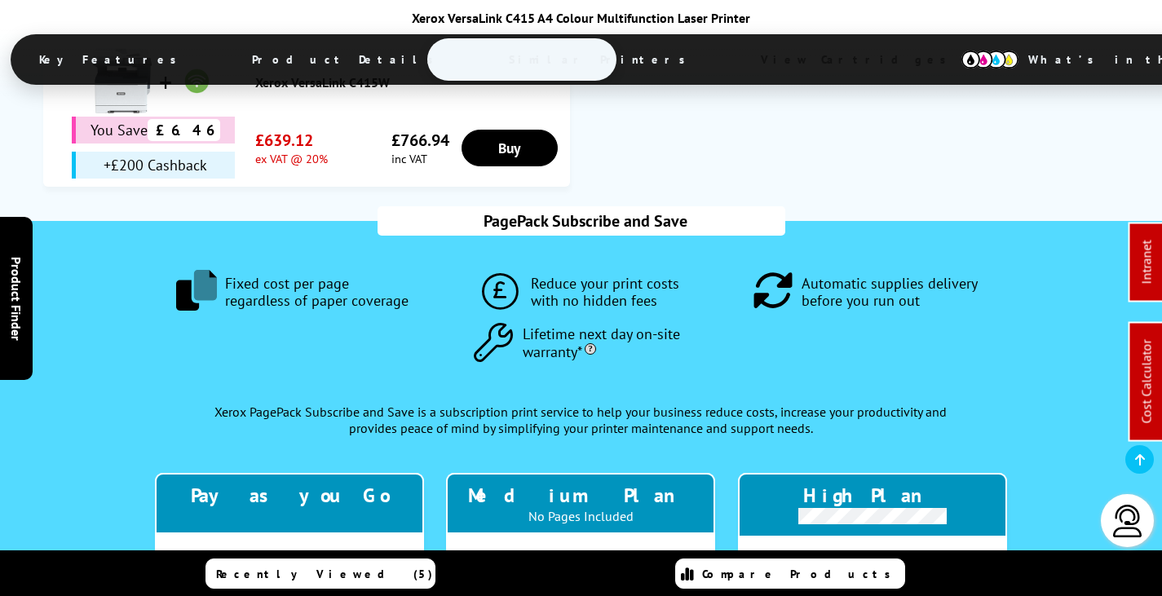
scroll to position [1713, 0]
